Goal: Task Accomplishment & Management: Manage account settings

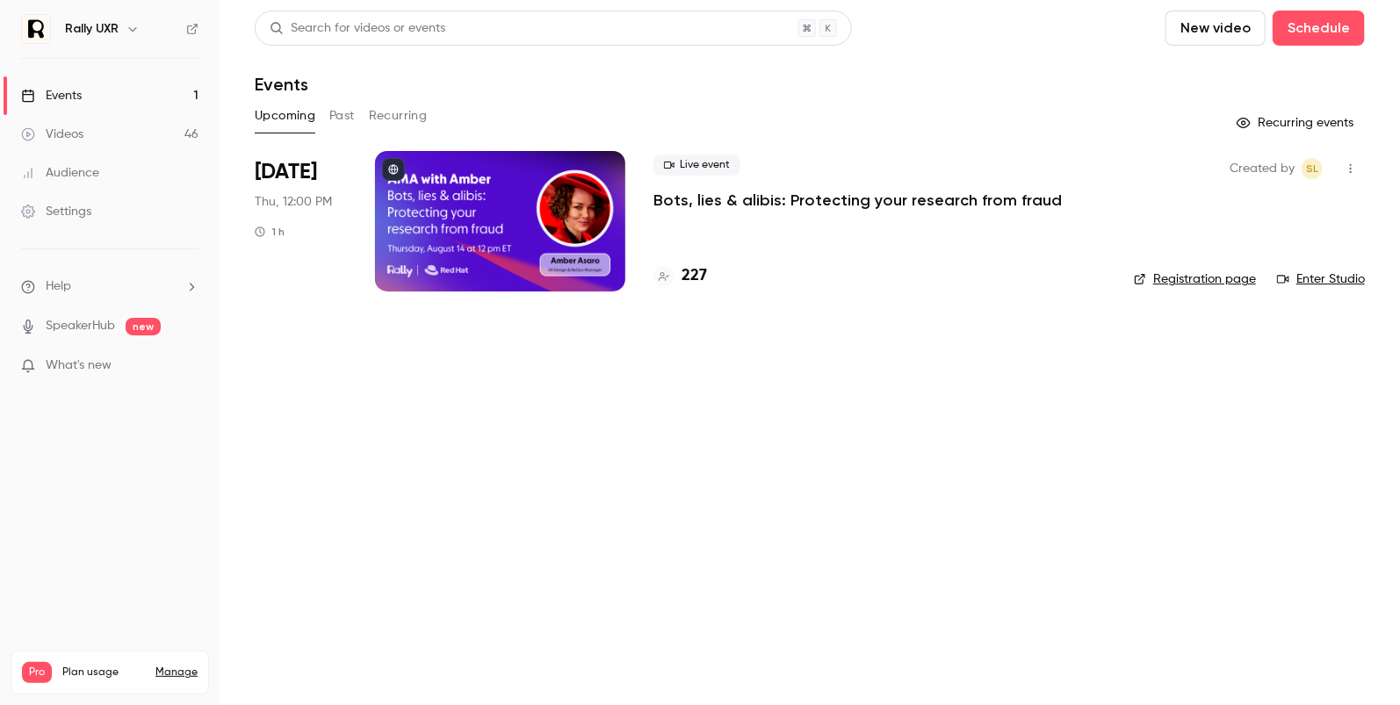
click at [1215, 282] on link "Registration page" at bounding box center [1195, 280] width 122 height 18
click at [743, 206] on p "Bots, lies & alibis: Protecting your research from fraud" at bounding box center [858, 200] width 408 height 21
click at [1309, 278] on link "Enter Studio" at bounding box center [1321, 280] width 88 height 18
click at [534, 225] on div at bounding box center [500, 221] width 250 height 141
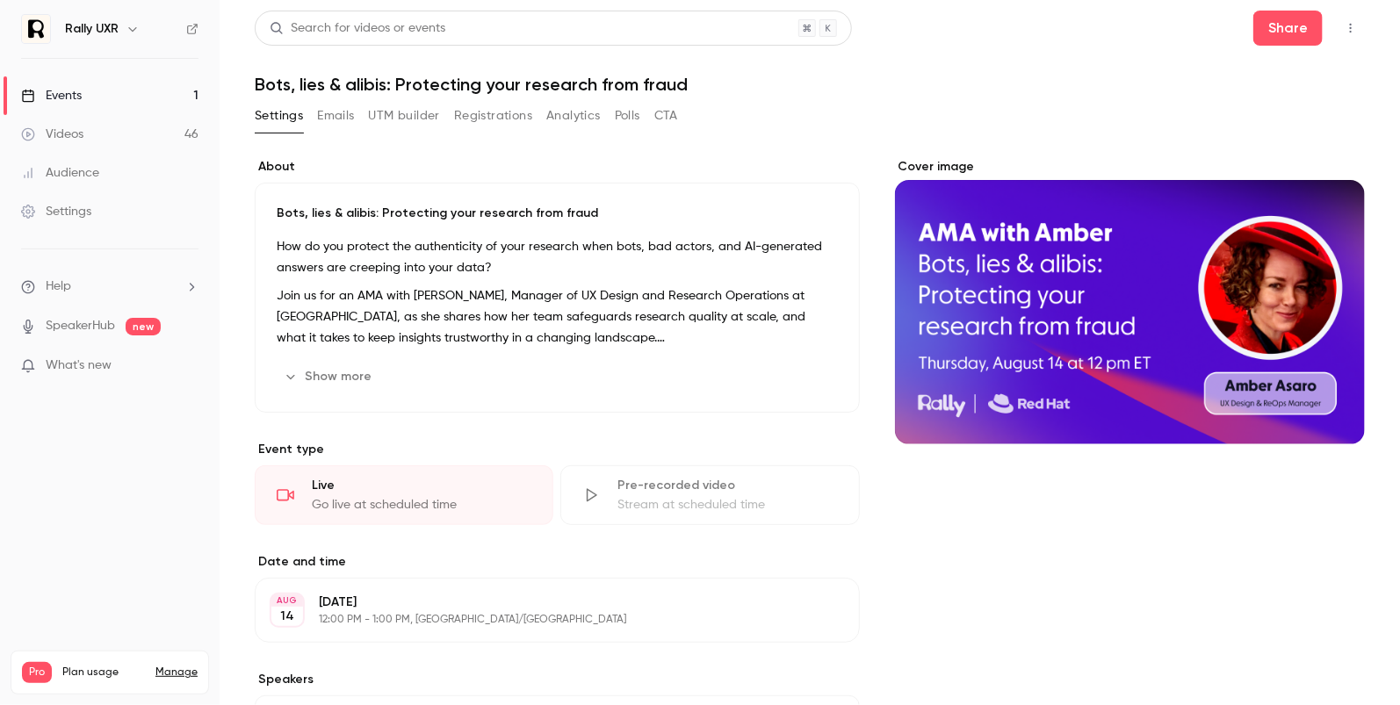
click at [503, 108] on button "Registrations" at bounding box center [493, 116] width 78 height 28
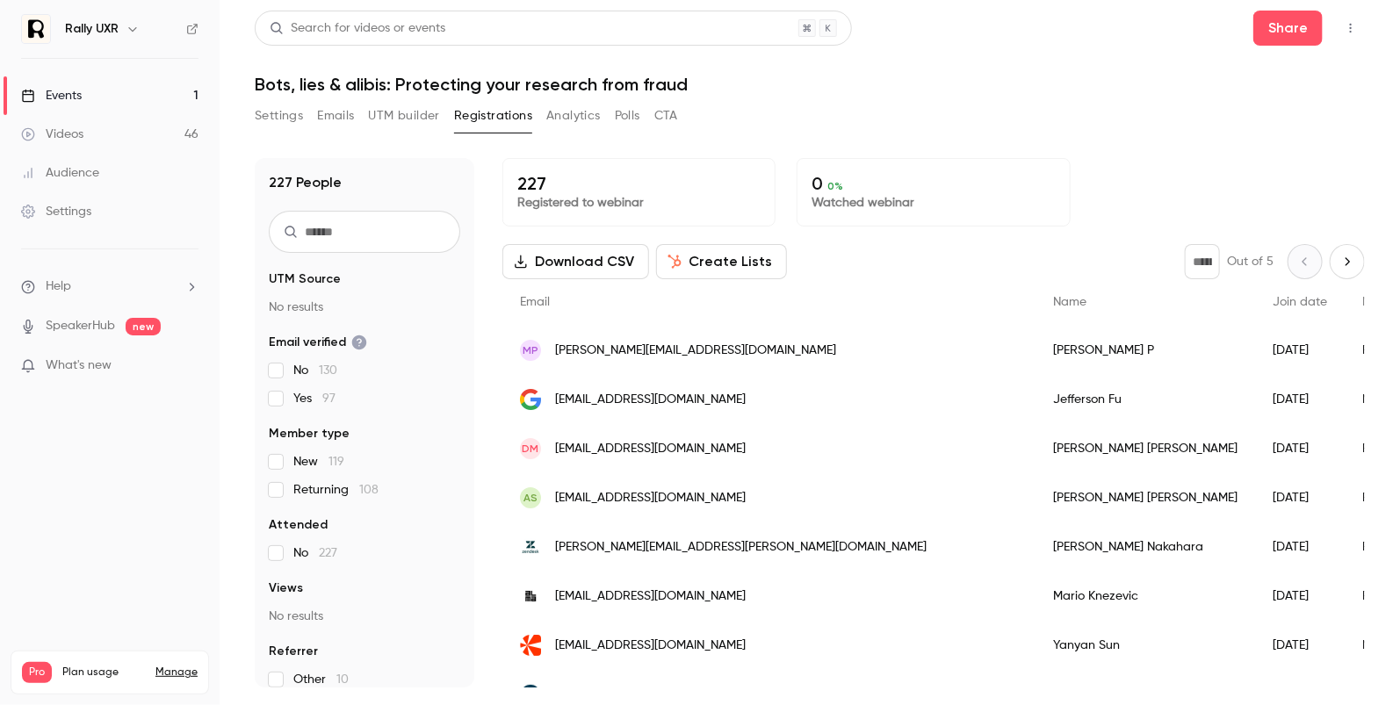
click at [278, 123] on button "Settings" at bounding box center [279, 116] width 48 height 28
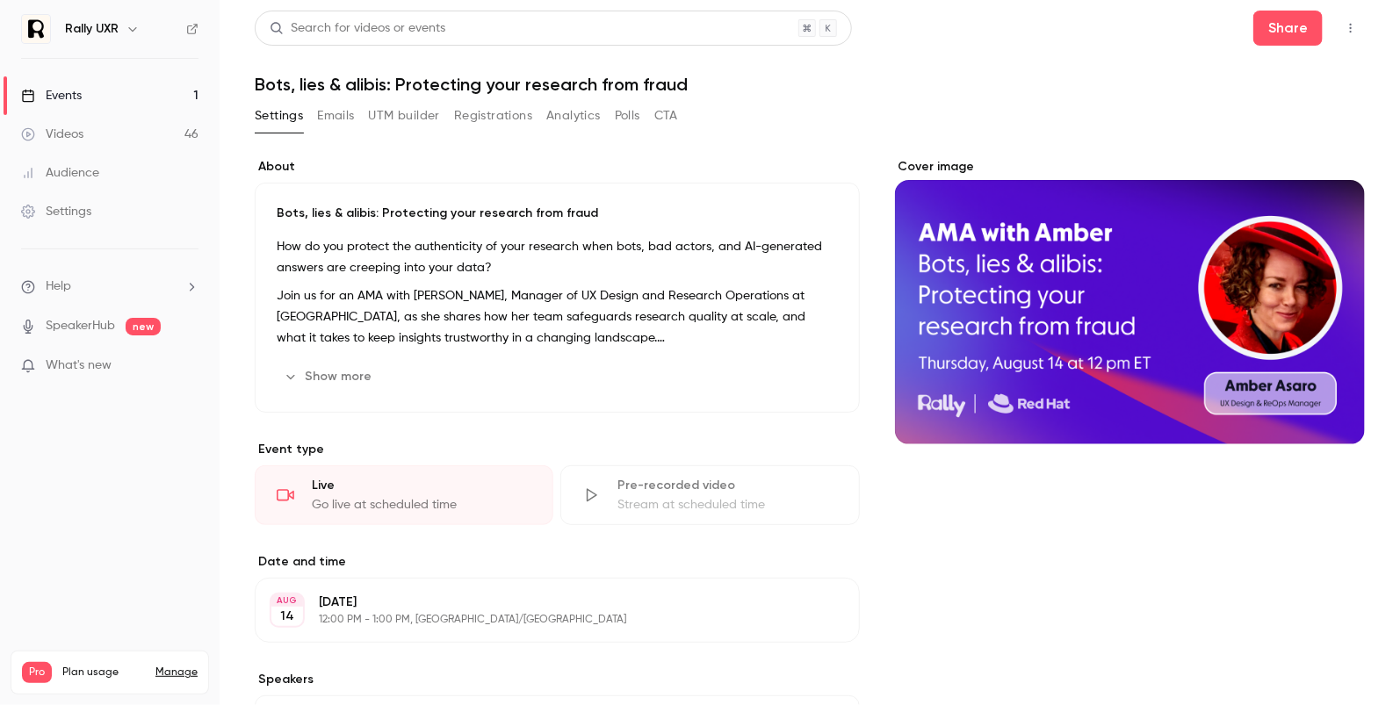
click at [350, 119] on button "Emails" at bounding box center [335, 116] width 37 height 28
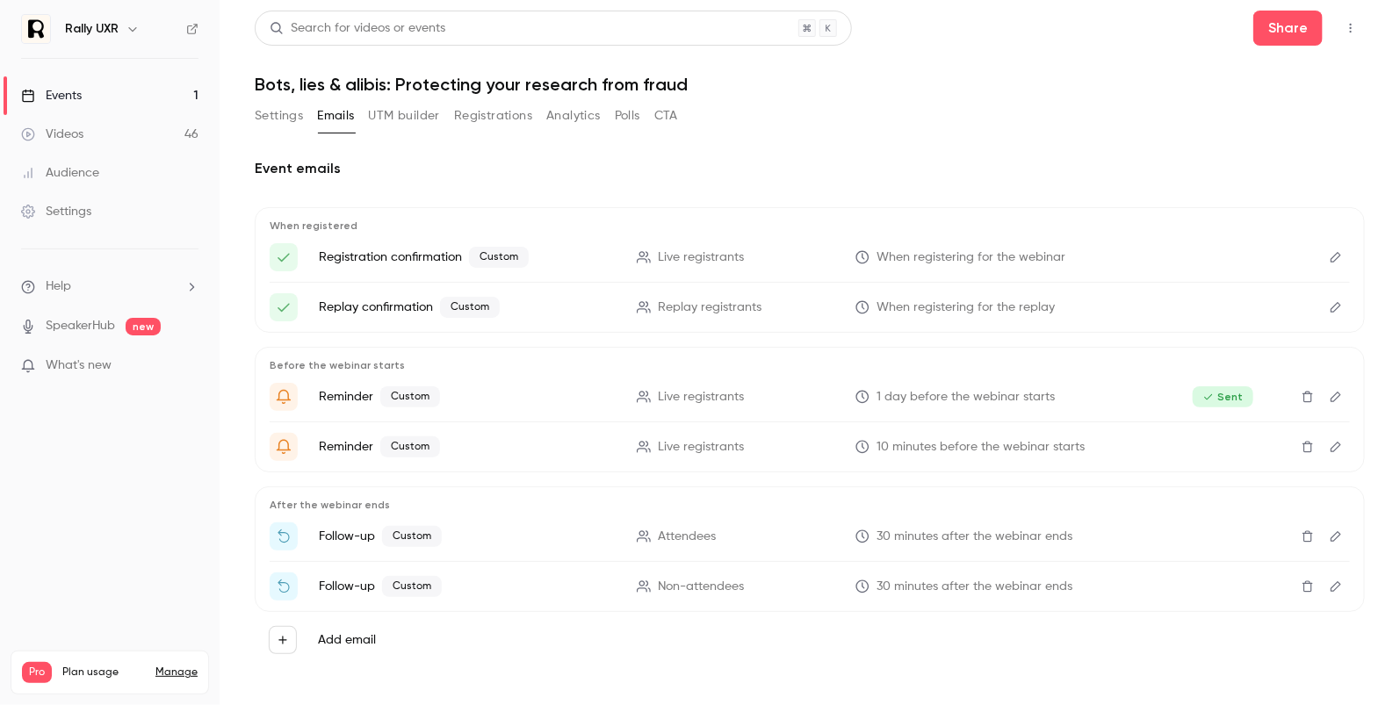
scroll to position [5, 0]
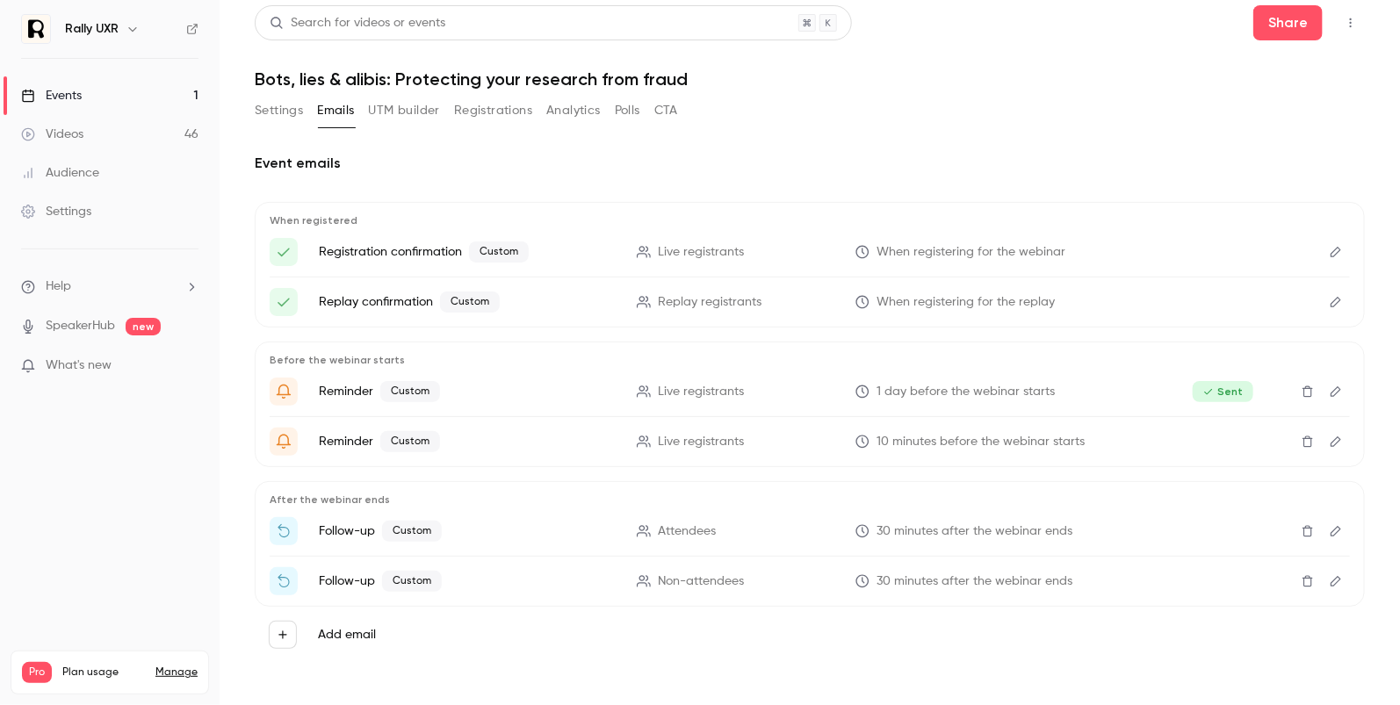
click at [1338, 440] on icon "Edit" at bounding box center [1336, 442] width 14 height 12
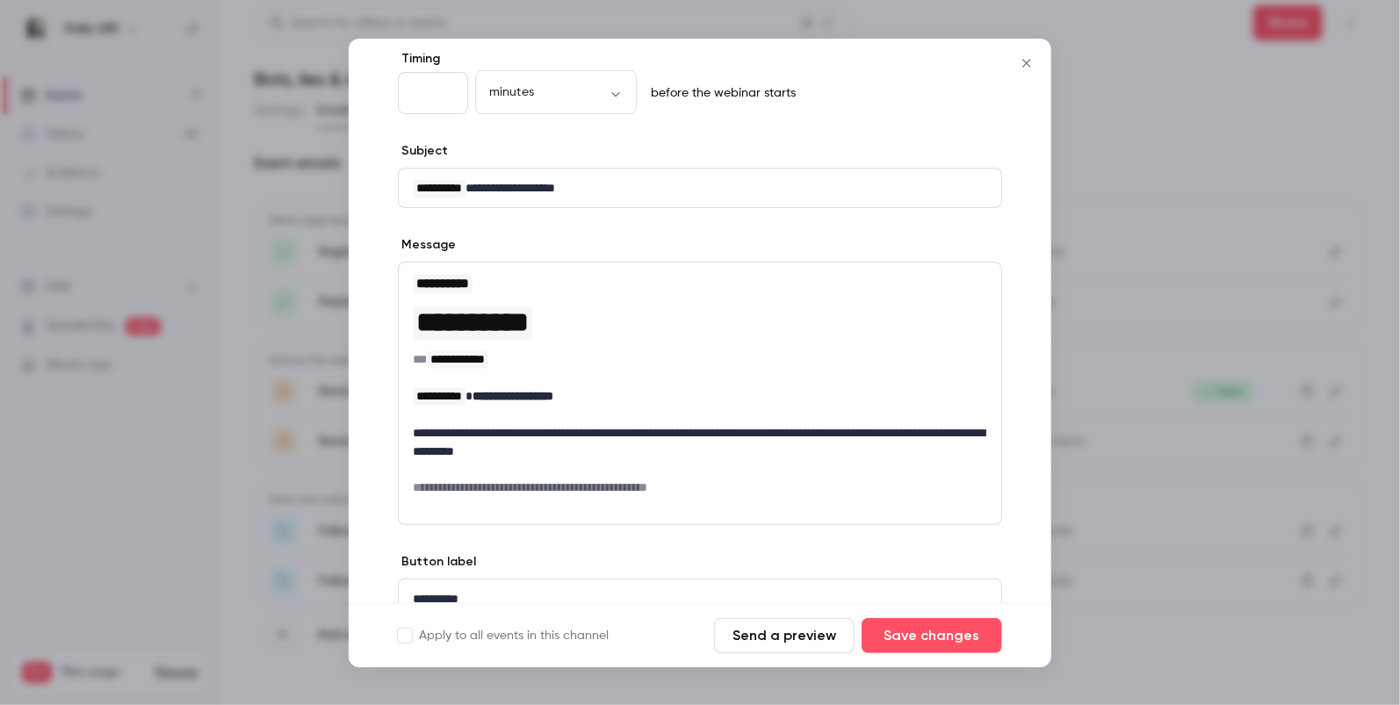
scroll to position [97, 0]
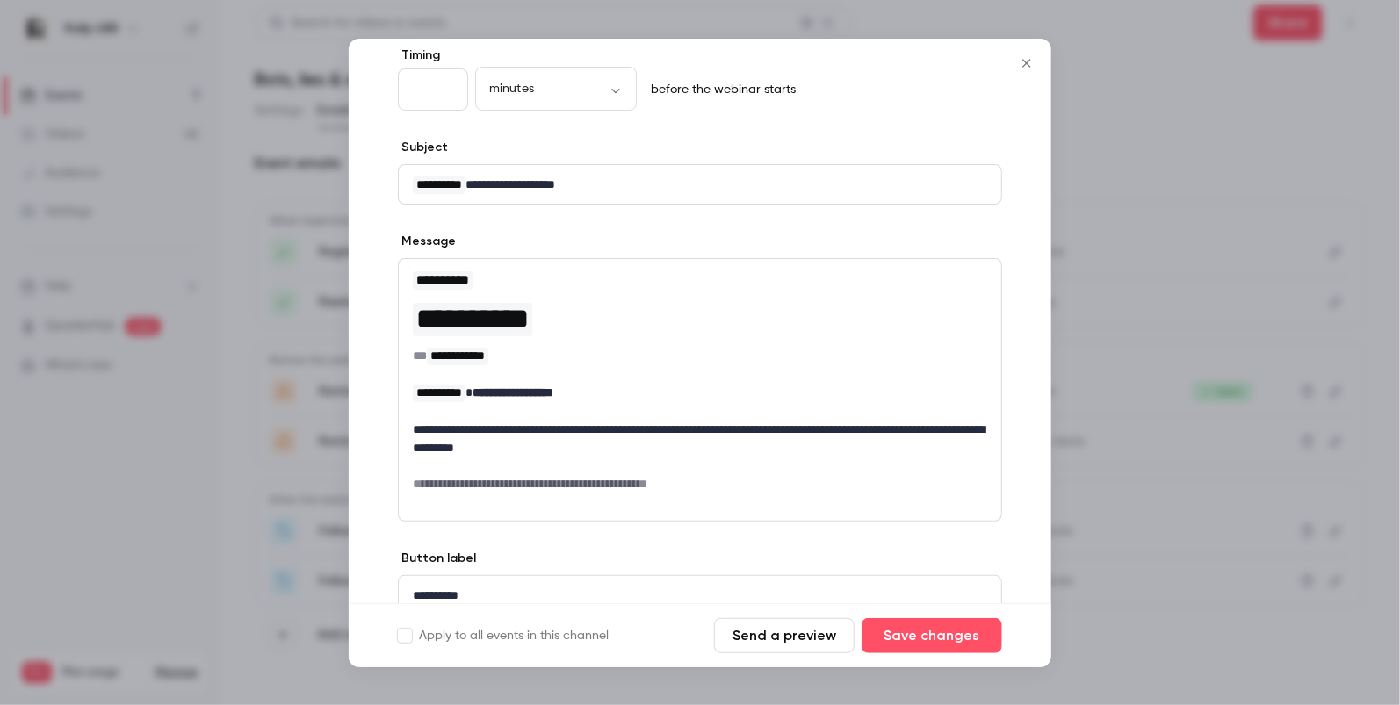
click at [812, 446] on p "**********" at bounding box center [700, 439] width 575 height 37
click at [1101, 445] on div at bounding box center [700, 352] width 1400 height 705
